Goal: Information Seeking & Learning: Learn about a topic

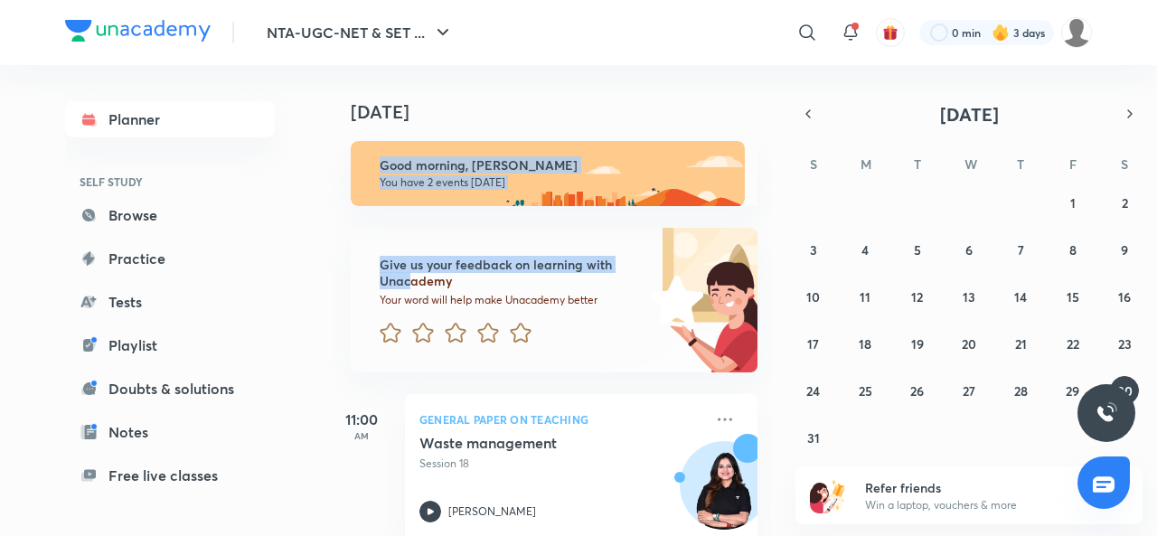
drag, startPoint x: 0, startPoint y: 0, endPoint x: 578, endPoint y: 263, distance: 635.4
click at [578, 263] on h6 "Give us your feedback on learning with Unacademy" at bounding box center [512, 273] width 264 height 33
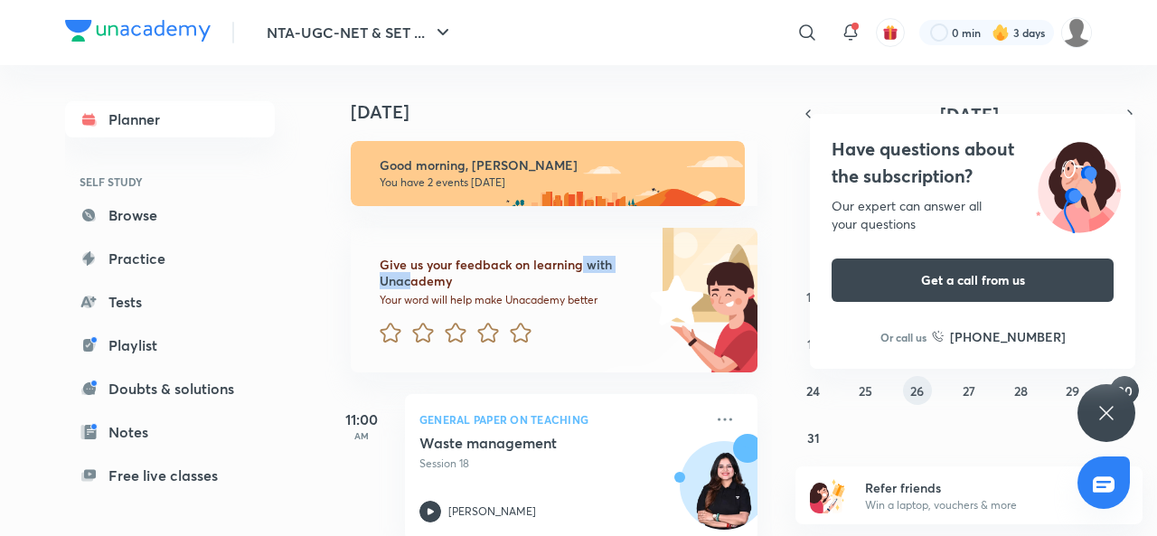
click at [918, 386] on abbr "26" at bounding box center [917, 390] width 14 height 17
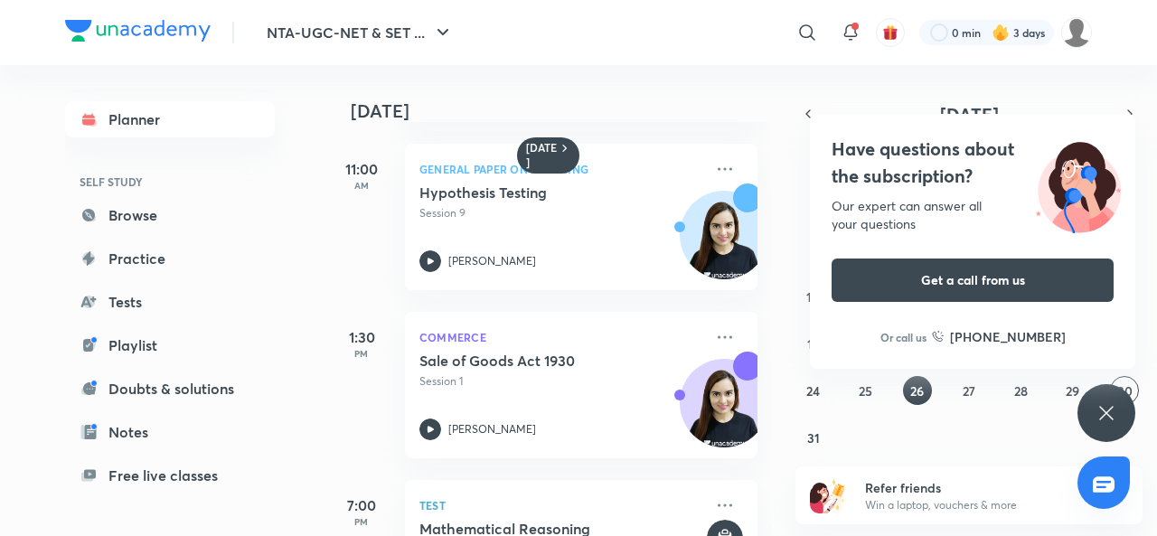
scroll to position [358, 0]
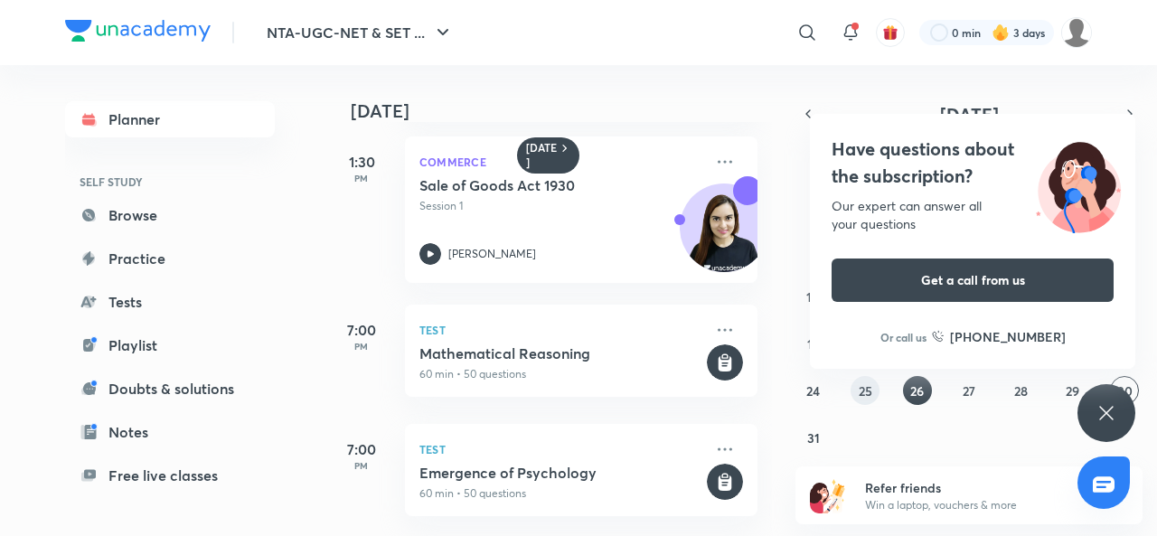
click at [862, 395] on abbr "25" at bounding box center [866, 390] width 14 height 17
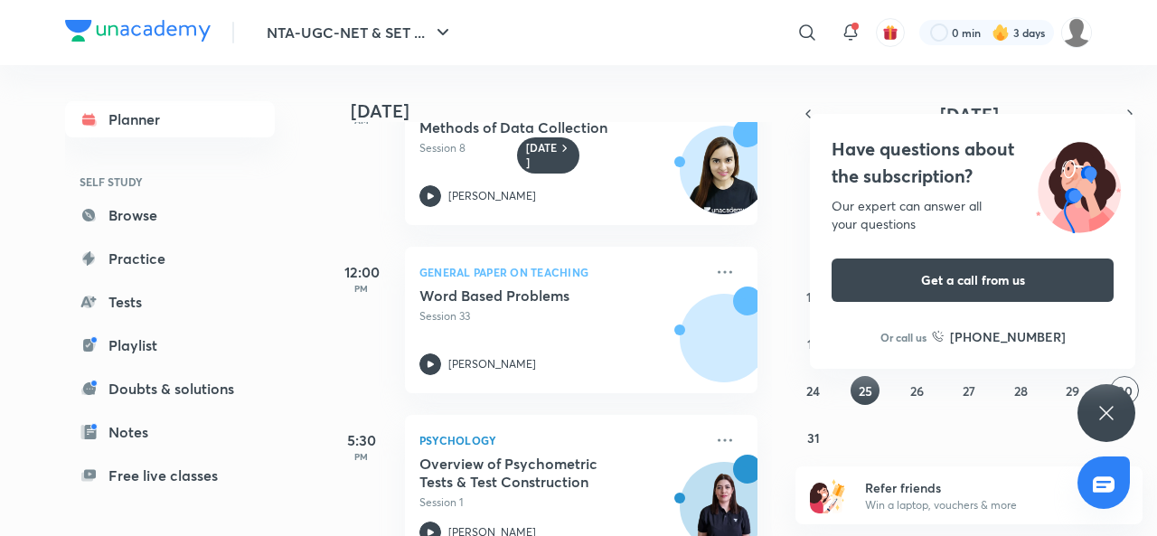
scroll to position [239, 0]
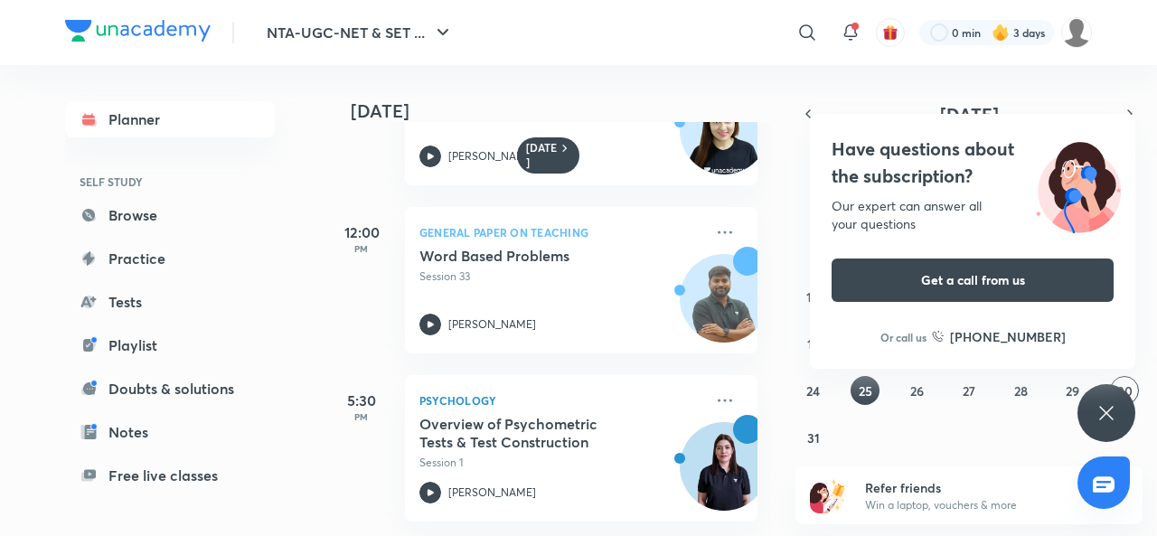
click at [427, 489] on icon at bounding box center [430, 492] width 6 height 6
